Goal: Task Accomplishment & Management: Use online tool/utility

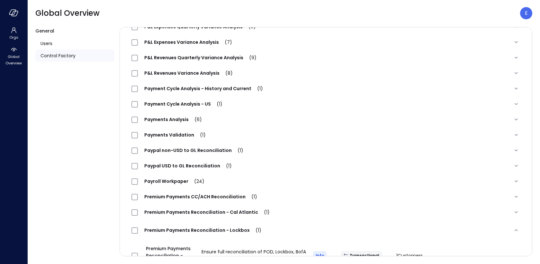
scroll to position [641, 0]
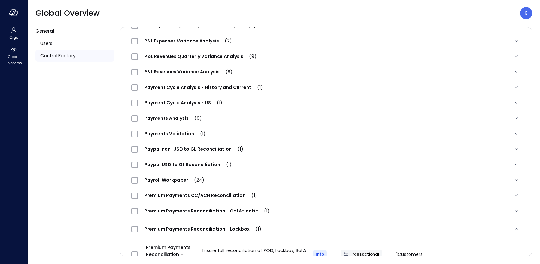
click at [177, 226] on span "Premium Payments Reconciliation - Lockbox (1)" at bounding box center [203, 229] width 130 height 6
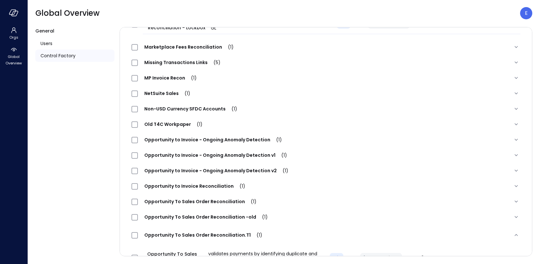
scroll to position [0, 0]
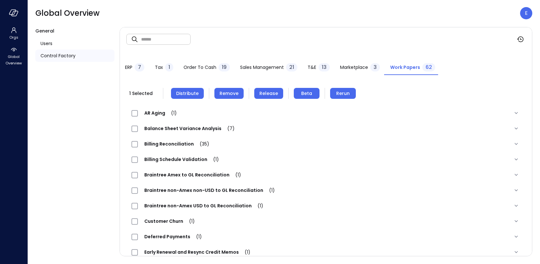
click at [262, 93] on span "Release" at bounding box center [269, 93] width 19 height 7
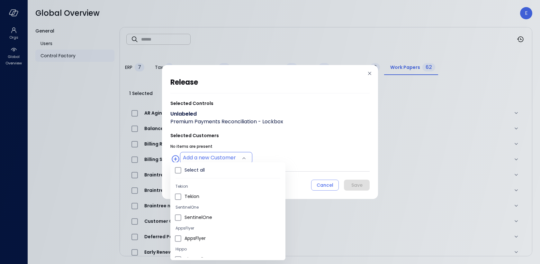
click at [230, 159] on body "Orgs Global Overview Global Overview E General Users Control Factory ​ ​ ERP 7 …" at bounding box center [270, 132] width 540 height 264
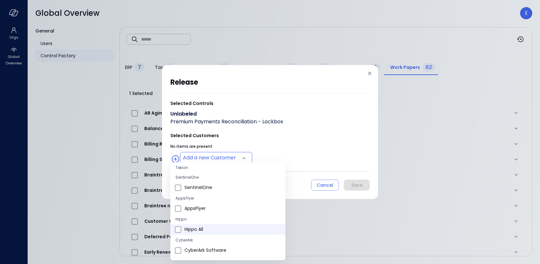
click at [200, 229] on span "Hippo All" at bounding box center [233, 229] width 96 height 7
type input "**********"
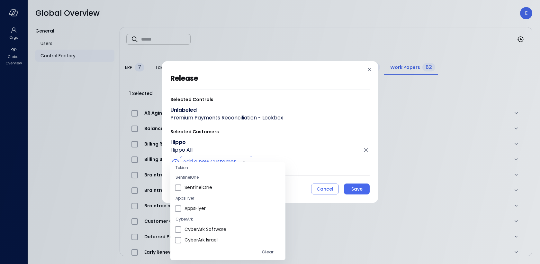
click at [355, 191] on div at bounding box center [270, 132] width 540 height 264
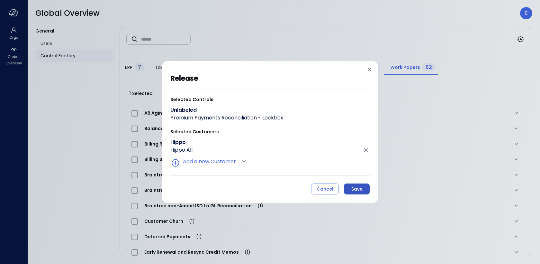
click at [355, 189] on div "Save" at bounding box center [357, 189] width 11 height 8
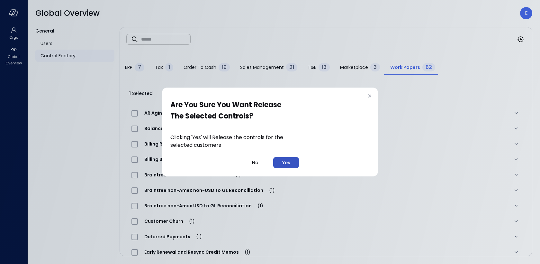
click at [285, 164] on div "Yes" at bounding box center [286, 163] width 8 height 8
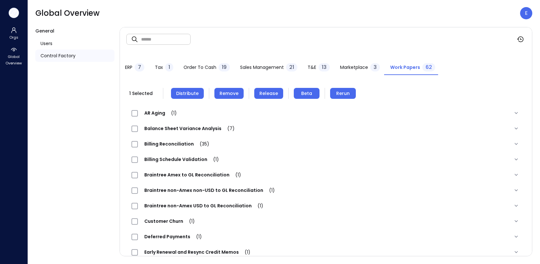
click at [15, 9] on icon "button" at bounding box center [14, 12] width 10 height 7
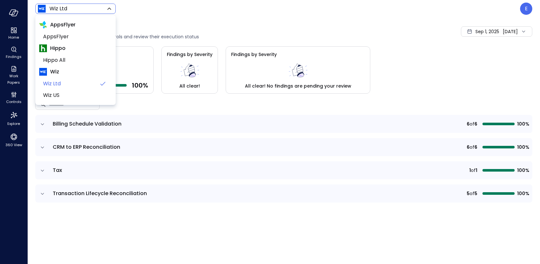
click at [78, 11] on body "Home Findings Work Papers Controls Explore 360 View Wiz Ltd ****** ​ E Controls…" at bounding box center [270, 132] width 540 height 264
click at [67, 62] on span "Hippo All" at bounding box center [75, 60] width 64 height 8
type input "*******"
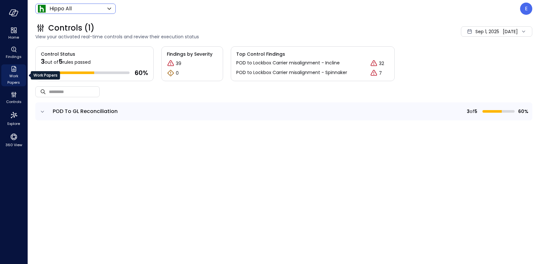
click at [13, 70] on icon "Work Papers" at bounding box center [14, 69] width 8 height 8
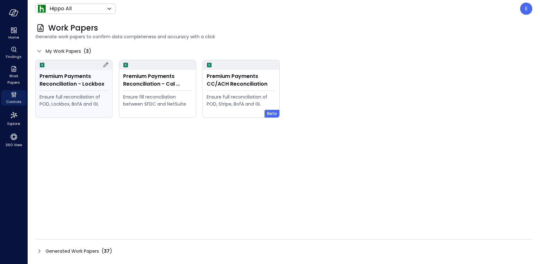
click at [64, 80] on div "Premium Payments Reconciliation - Lockbox" at bounding box center [74, 79] width 69 height 15
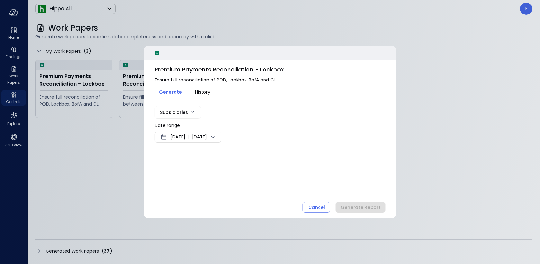
click at [163, 70] on span "Premium Payments Reconciliation - Lockbox" at bounding box center [270, 69] width 231 height 8
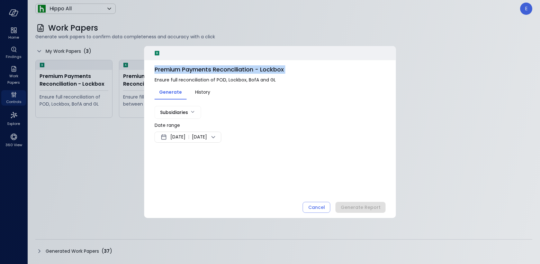
click at [163, 70] on span "Premium Payments Reconciliation - Lockbox" at bounding box center [270, 69] width 231 height 8
copy span "Premium Payments Reconciliation - Lockbox"
